Goal: Navigation & Orientation: Find specific page/section

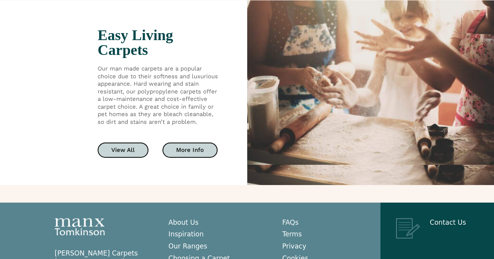
scroll to position [1462, 0]
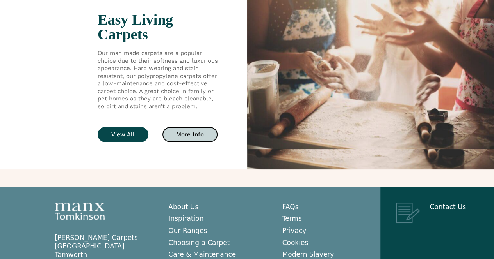
click at [114, 130] on link "View All" at bounding box center [123, 134] width 51 height 15
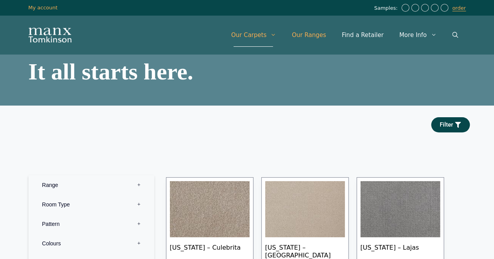
click at [317, 32] on link "Our Ranges" at bounding box center [309, 34] width 50 height 23
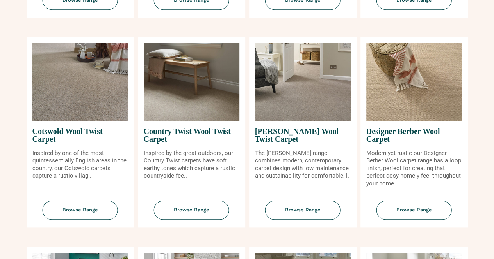
scroll to position [291, 0]
